Goal: Transaction & Acquisition: Book appointment/travel/reservation

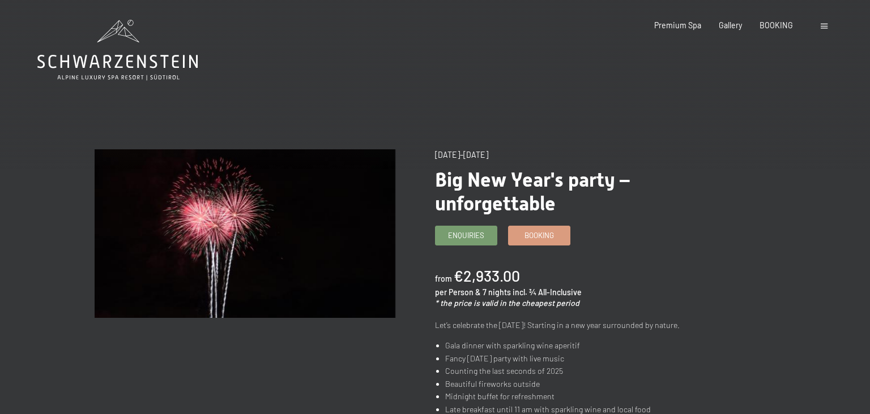
click at [126, 65] on icon at bounding box center [117, 50] width 160 height 61
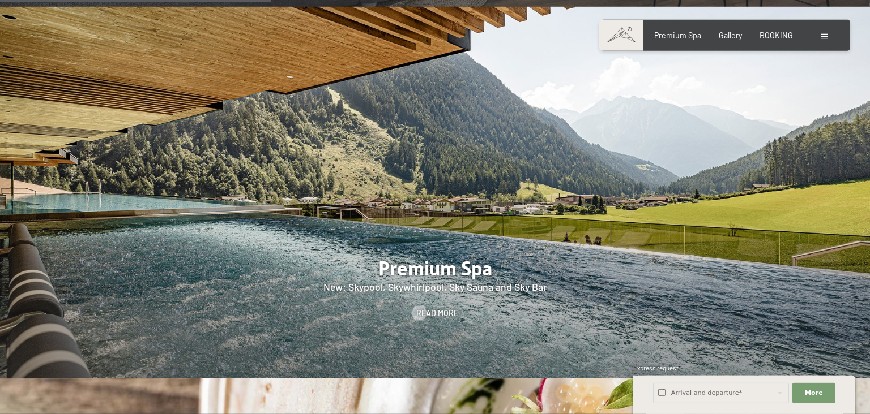
scroll to position [1169, 0]
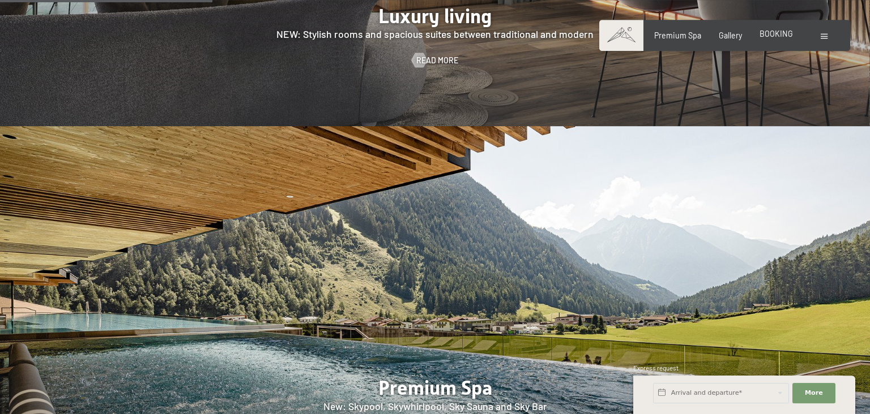
click at [780, 31] on span "BOOKING" at bounding box center [775, 34] width 33 height 10
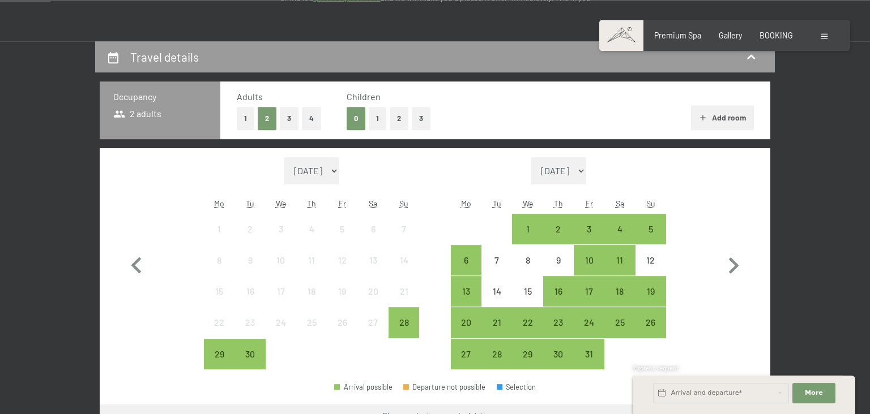
scroll to position [220, 0]
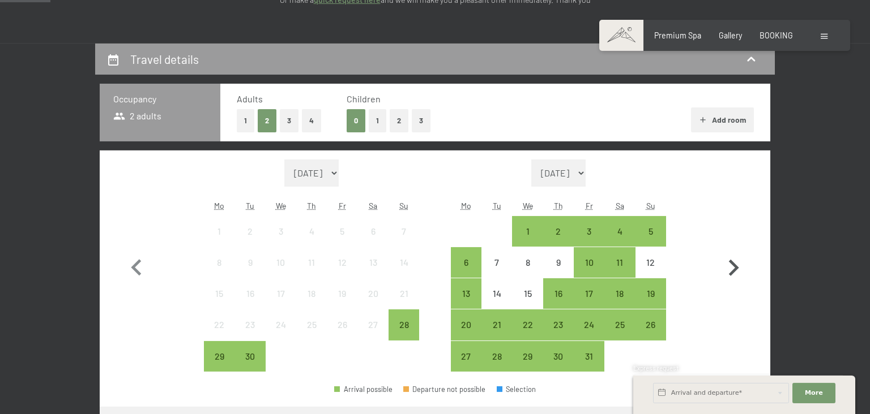
click at [734, 269] on icon "button" at bounding box center [733, 268] width 33 height 33
select select "2025-10-01"
select select "2025-11-01"
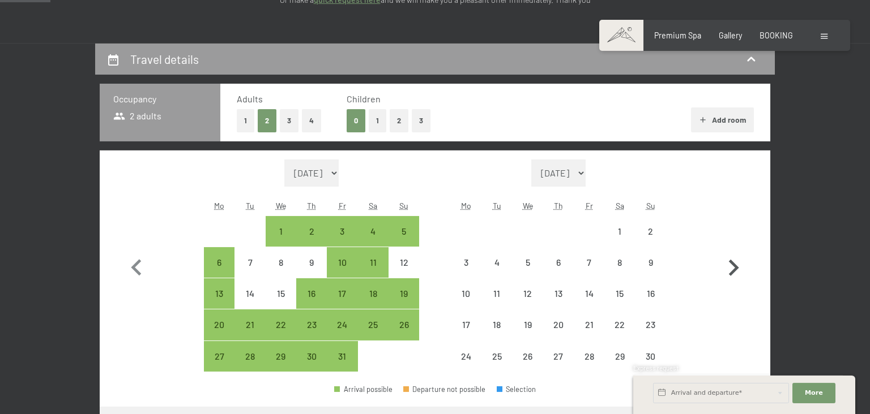
click at [734, 269] on icon "button" at bounding box center [733, 268] width 33 height 33
select select "2025-11-01"
select select "2025-12-01"
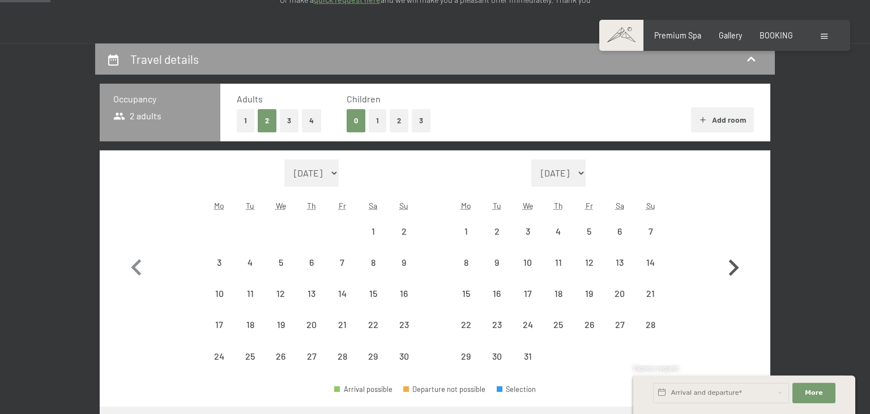
select select "2025-11-01"
select select "2025-12-01"
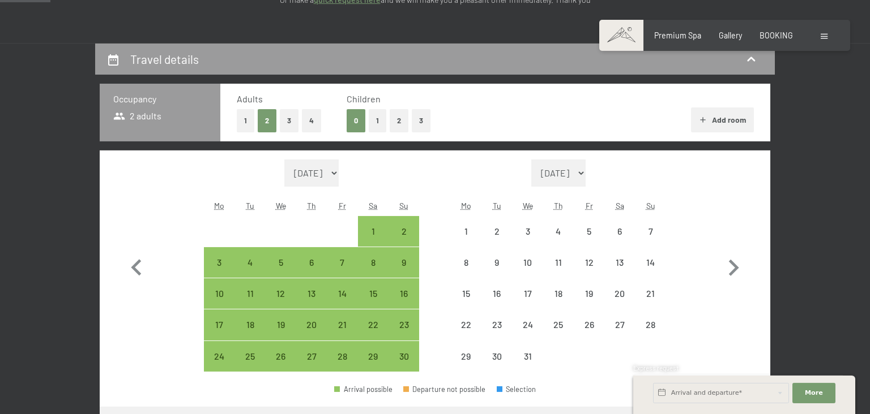
select select "2025-11-01"
select select "2025-12-01"
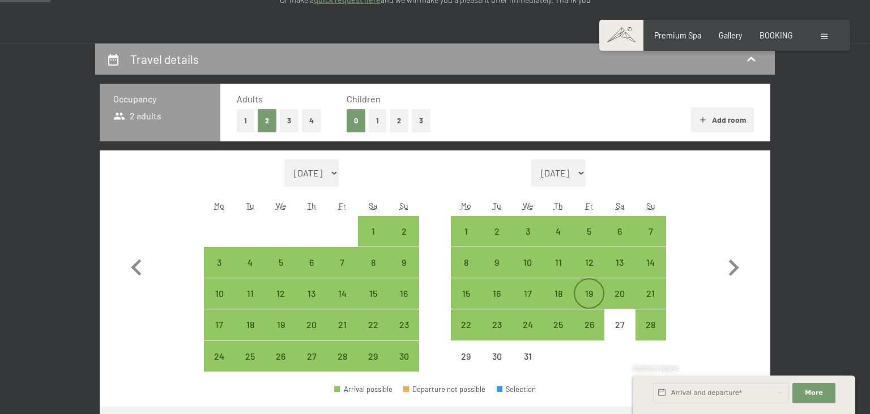
click at [577, 293] on div "19" at bounding box center [589, 303] width 28 height 28
select select "2025-11-01"
select select "2025-12-01"
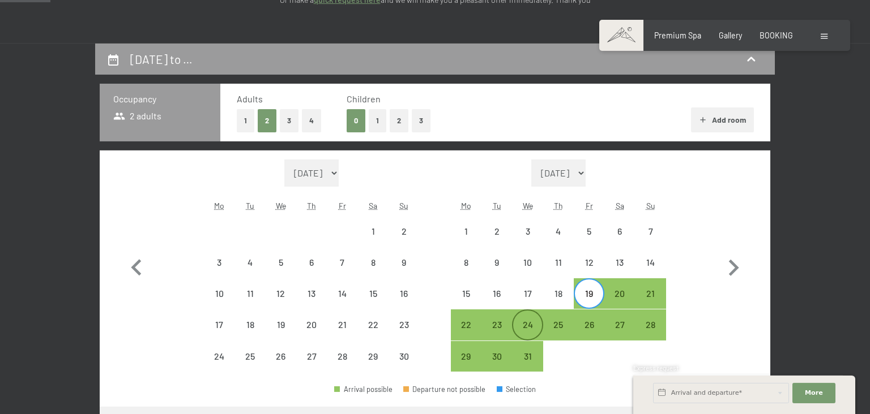
click at [520, 323] on div "24" at bounding box center [527, 334] width 28 height 28
select select "2025-11-01"
select select "2025-12-01"
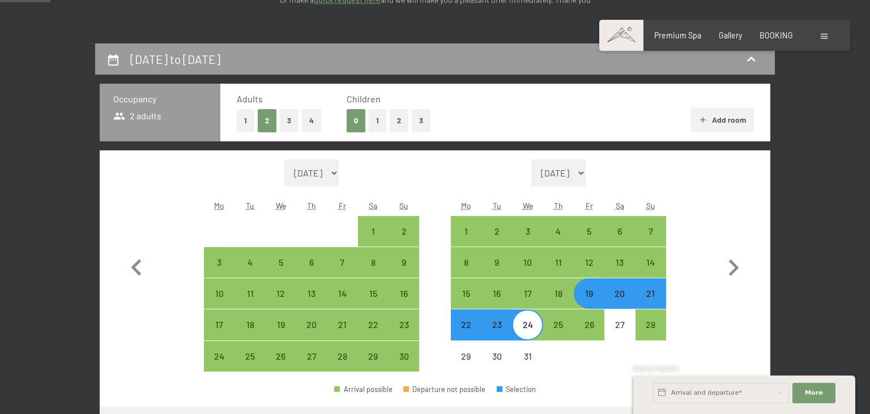
click at [526, 332] on div "24" at bounding box center [527, 334] width 28 height 28
select select "2025-11-01"
select select "2025-12-01"
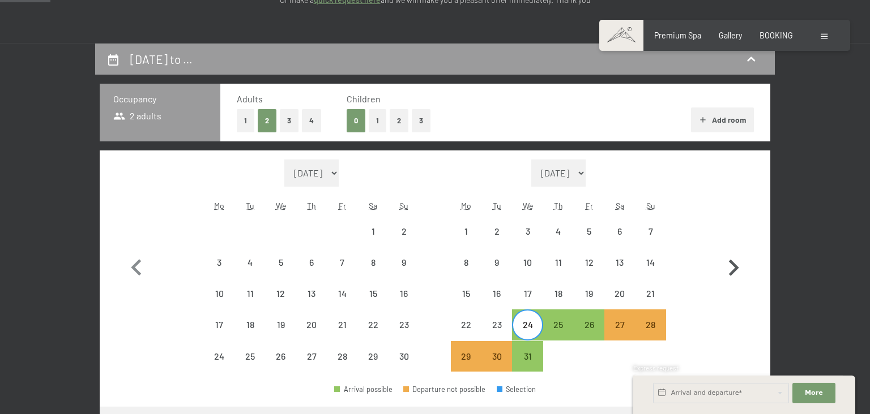
click at [731, 273] on icon "button" at bounding box center [734, 268] width 10 height 16
select select "2025-12-01"
select select "2026-01-01"
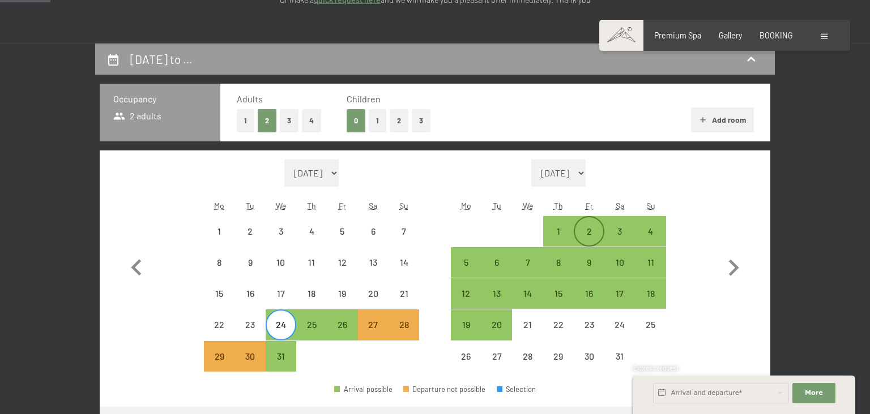
click at [595, 232] on div "2" at bounding box center [589, 241] width 28 height 28
select select "2025-12-01"
select select "2026-01-01"
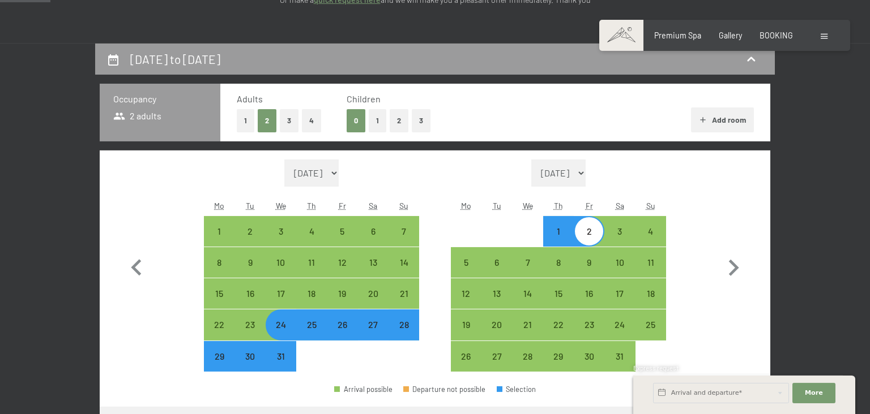
click at [289, 129] on button "3" at bounding box center [289, 120] width 19 height 23
select select "2025-12-01"
select select "2026-01-01"
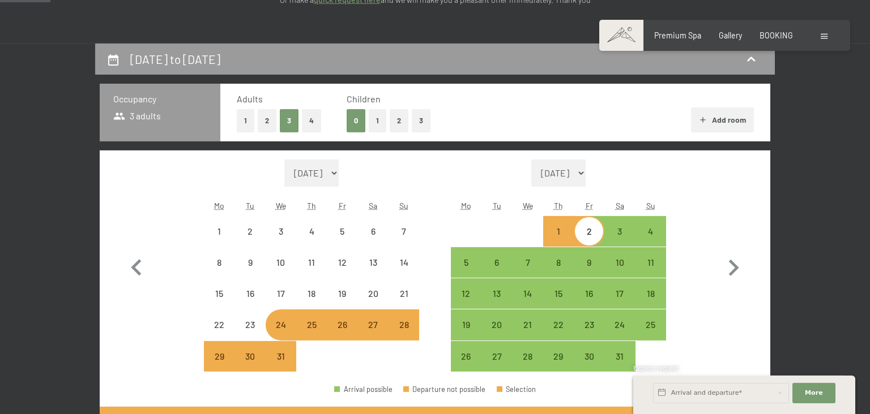
select select "2025-12-01"
select select "2026-01-01"
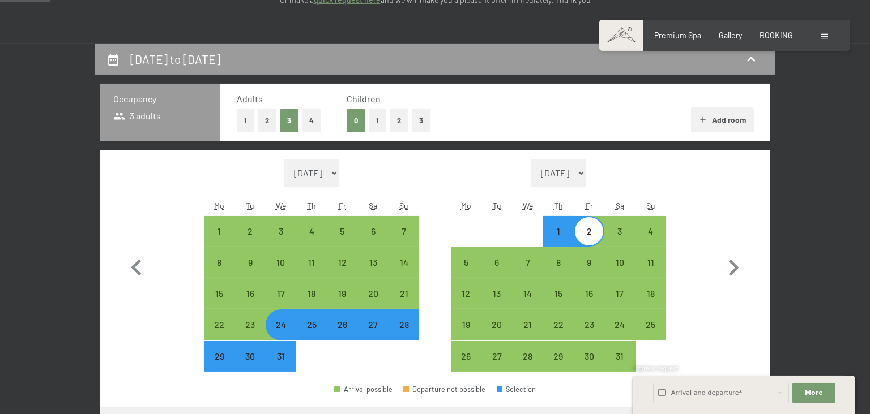
click at [401, 121] on button "2" at bounding box center [399, 120] width 19 height 23
select select "2025-12-01"
select select "2026-01-01"
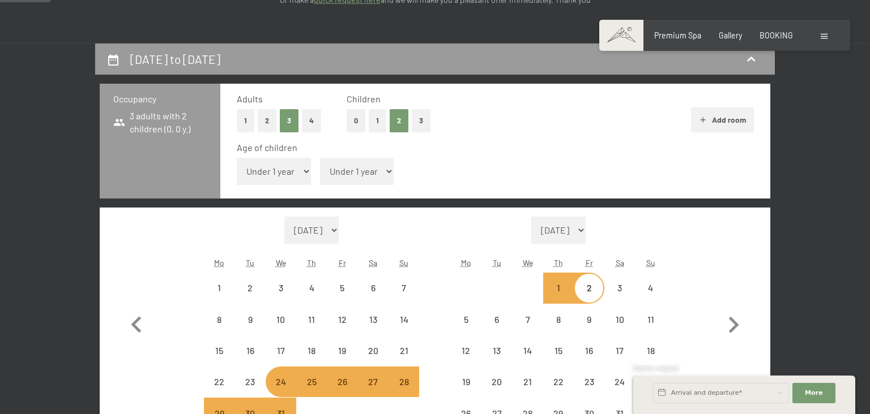
select select "2025-12-01"
select select "2026-01-01"
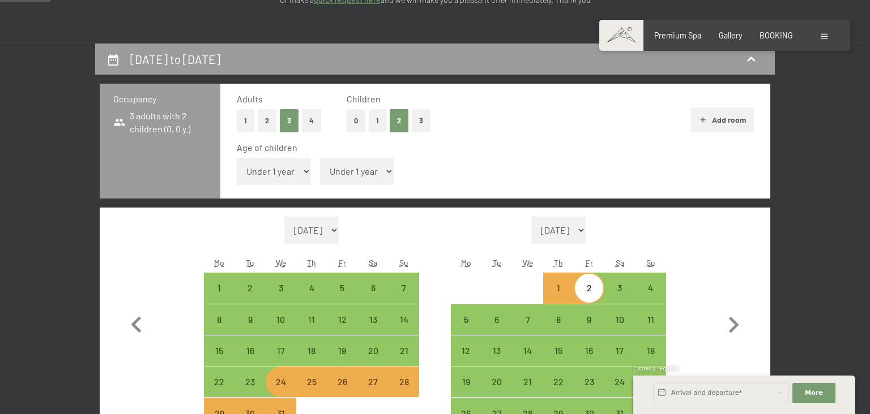
click at [320, 158] on select "Under 1 year 1 year 2 years 3 years 4 years 5 years 6 years 7 years 8 years 9 y…" at bounding box center [357, 171] width 74 height 27
select select "8"
click option "8 years" at bounding box center [0, 0] width 0 height 0
select select "2025-12-01"
select select "2026-01-01"
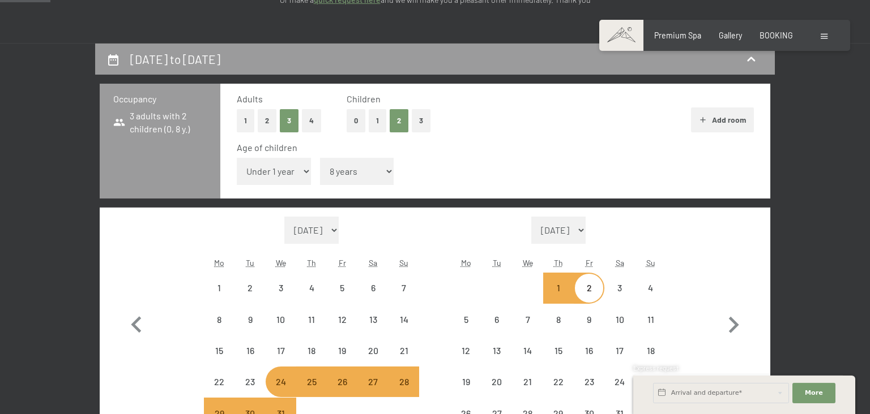
select select "2025-12-01"
select select "2026-01-01"
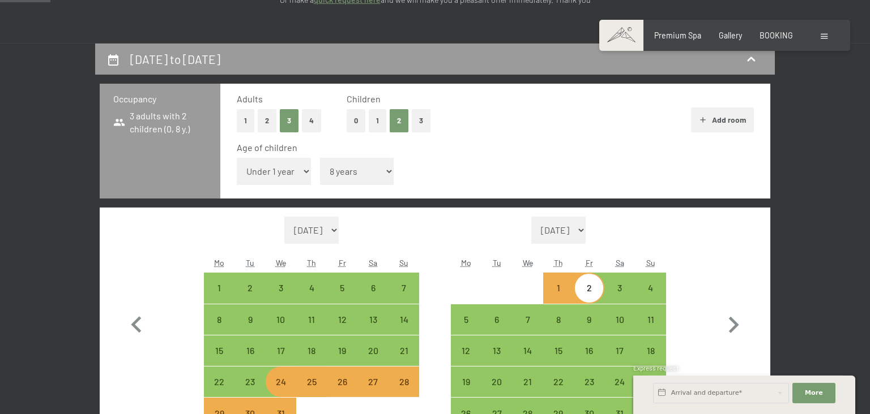
click at [237, 158] on select "Under 1 year 1 year 2 years 3 years 4 years 5 years 6 years 7 years 8 years 9 y…" at bounding box center [274, 171] width 74 height 27
select select "13"
click option "13 years" at bounding box center [0, 0] width 0 height 0
select select "2025-12-01"
select select "2026-01-01"
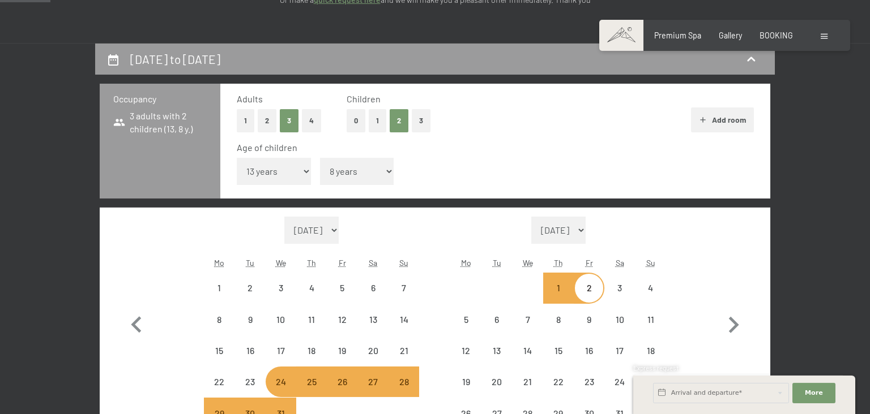
select select "2025-12-01"
select select "2026-01-01"
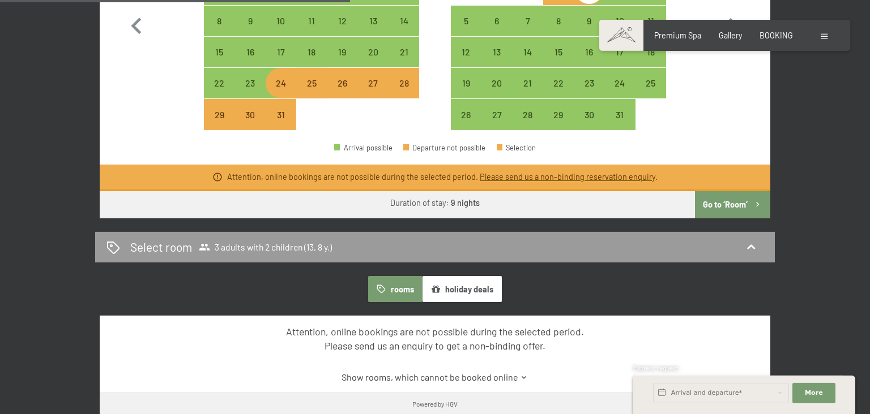
scroll to position [521, 0]
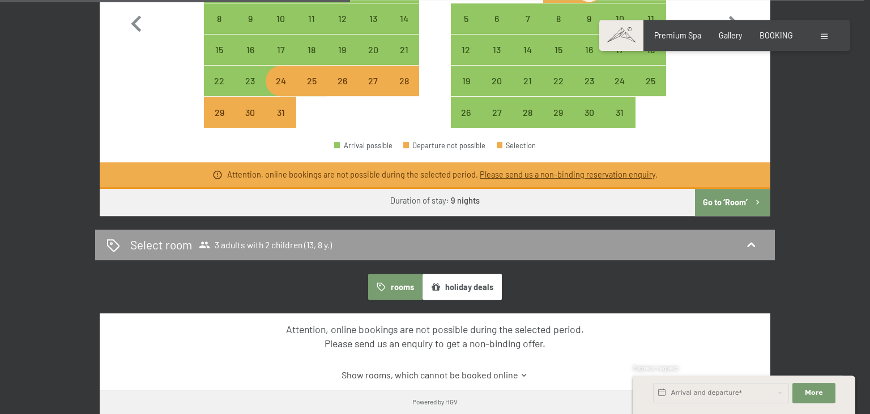
click at [733, 200] on button "Go to ‘Room’" at bounding box center [732, 202] width 75 height 27
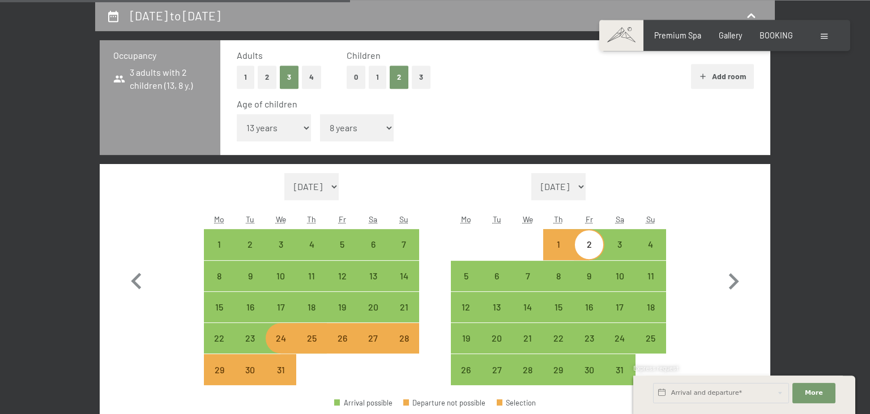
select select "2025-12-01"
select select "2026-01-01"
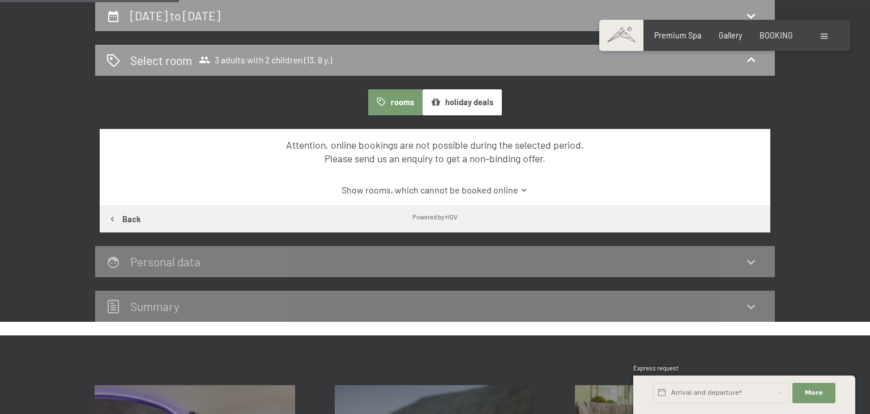
scroll to position [654, 0]
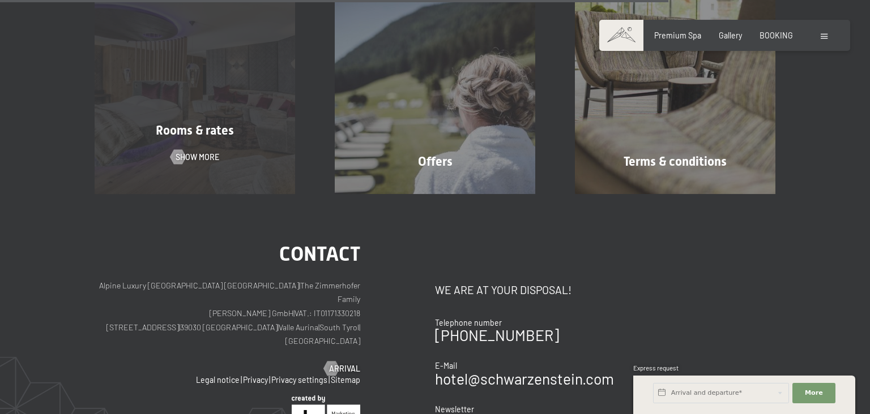
click at [208, 124] on span "Rooms & rates" at bounding box center [195, 130] width 78 height 14
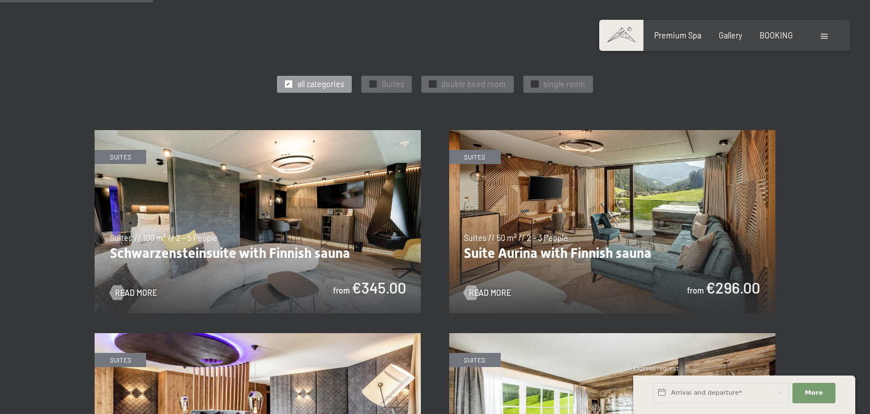
scroll to position [781, 0]
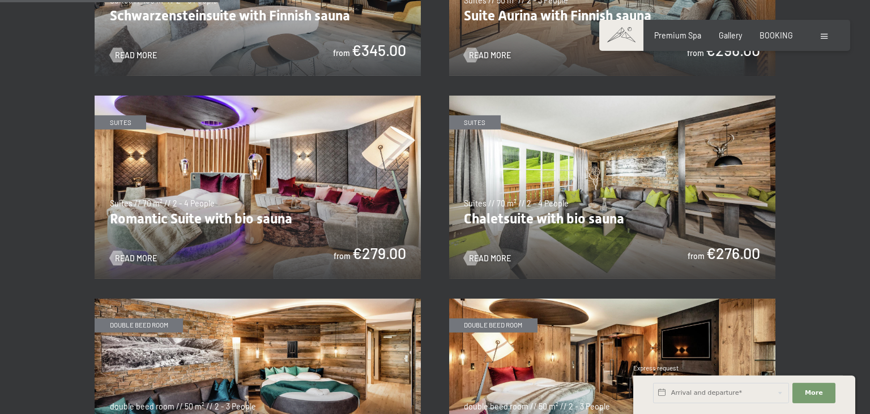
click at [284, 373] on img at bounding box center [258, 390] width 326 height 183
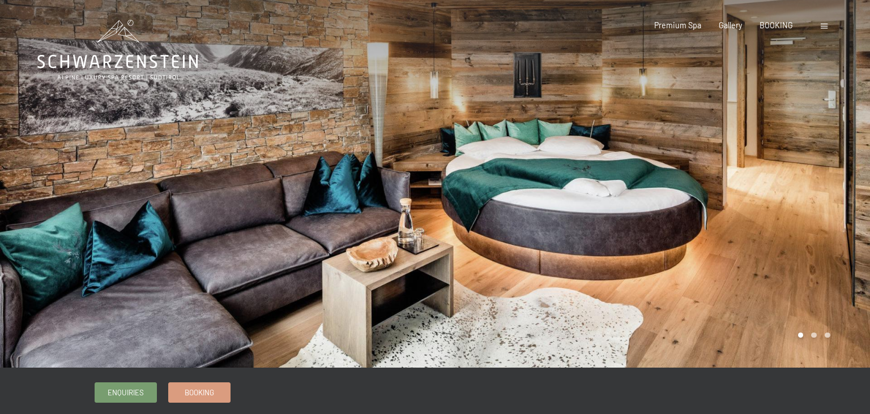
click at [773, 219] on div at bounding box center [652, 184] width 435 height 368
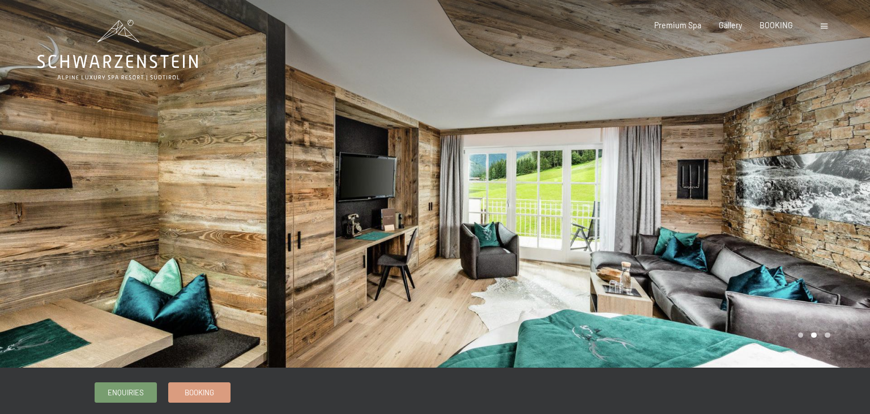
click at [773, 219] on div at bounding box center [652, 184] width 435 height 368
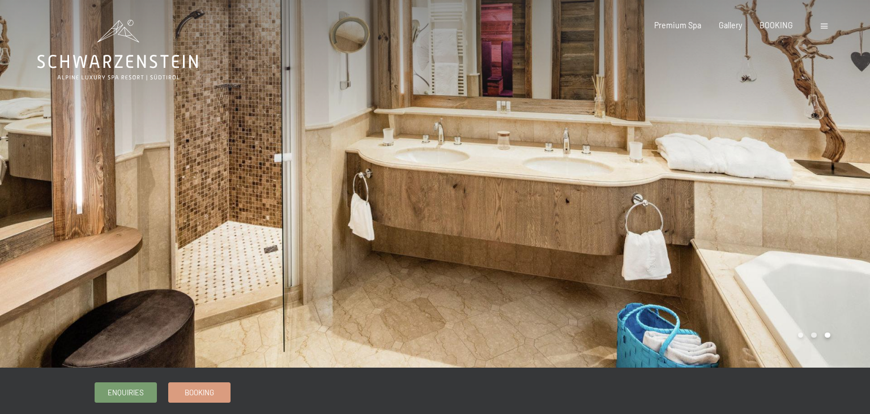
click at [773, 219] on div at bounding box center [652, 184] width 435 height 368
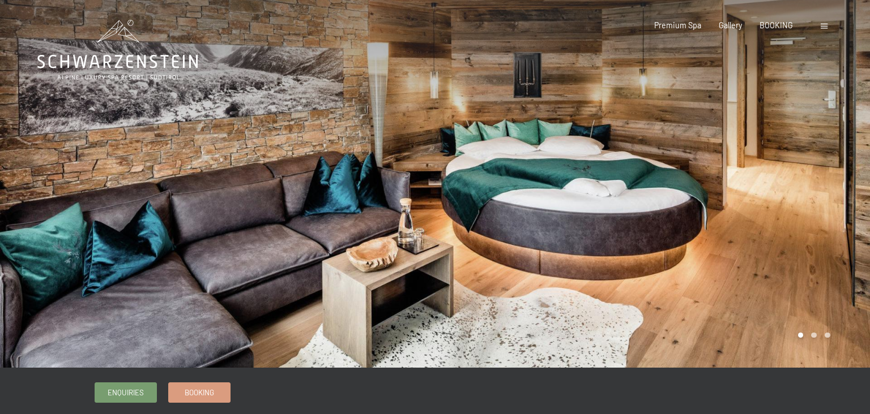
click at [773, 219] on div at bounding box center [652, 184] width 435 height 368
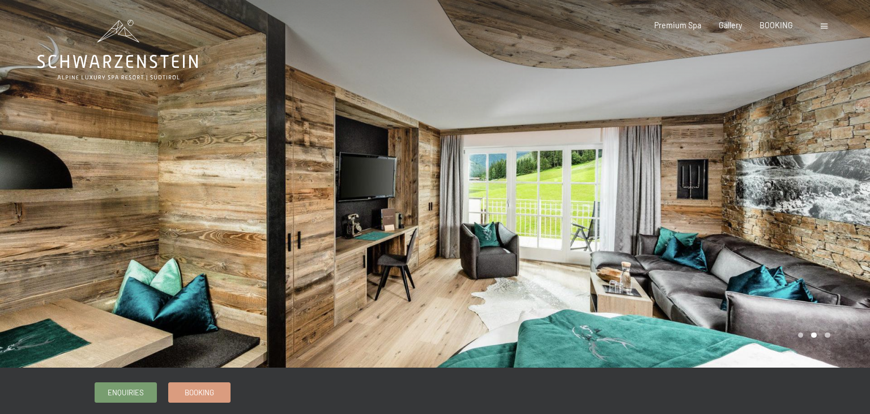
click at [773, 219] on div at bounding box center [652, 184] width 435 height 368
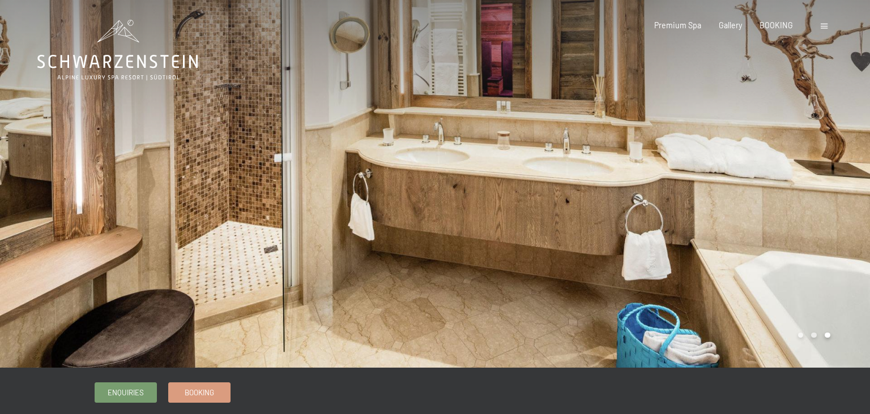
click at [773, 219] on div at bounding box center [652, 184] width 435 height 368
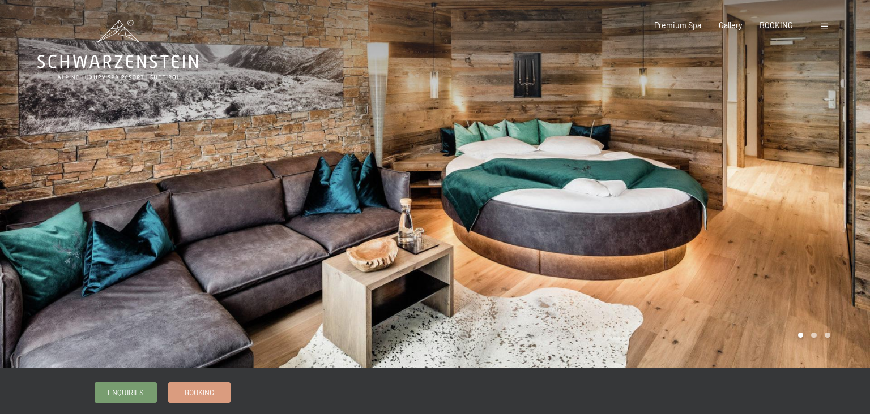
click at [773, 219] on div at bounding box center [652, 184] width 435 height 368
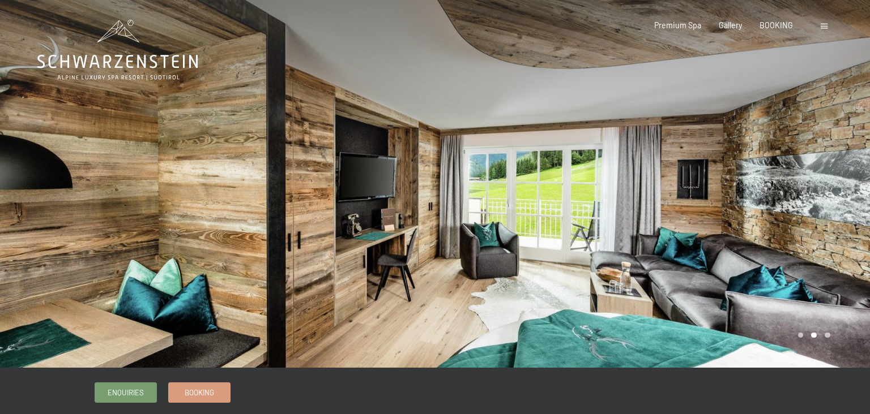
click at [773, 219] on div at bounding box center [652, 184] width 435 height 368
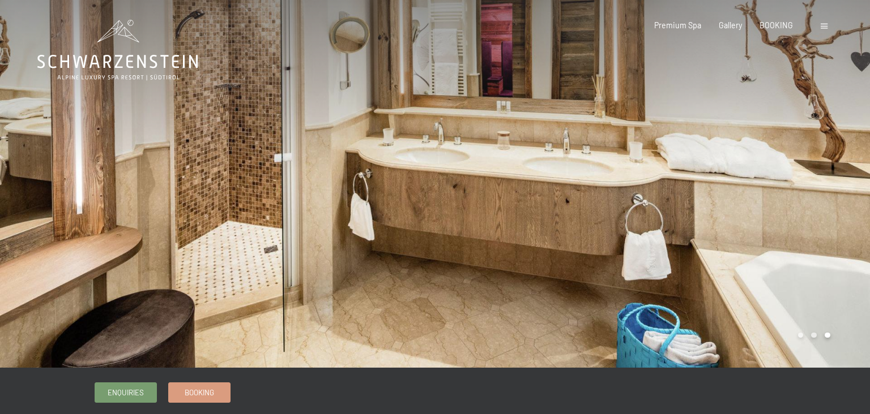
click at [773, 219] on div at bounding box center [652, 184] width 435 height 368
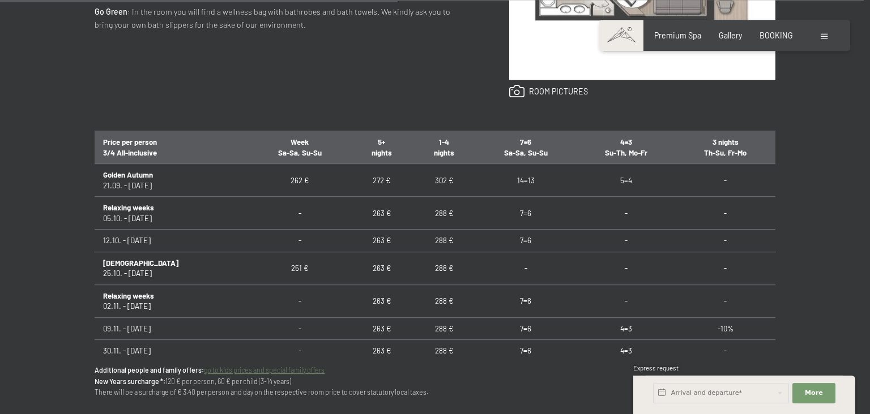
scroll to position [620, 0]
